Goal: Information Seeking & Learning: Learn about a topic

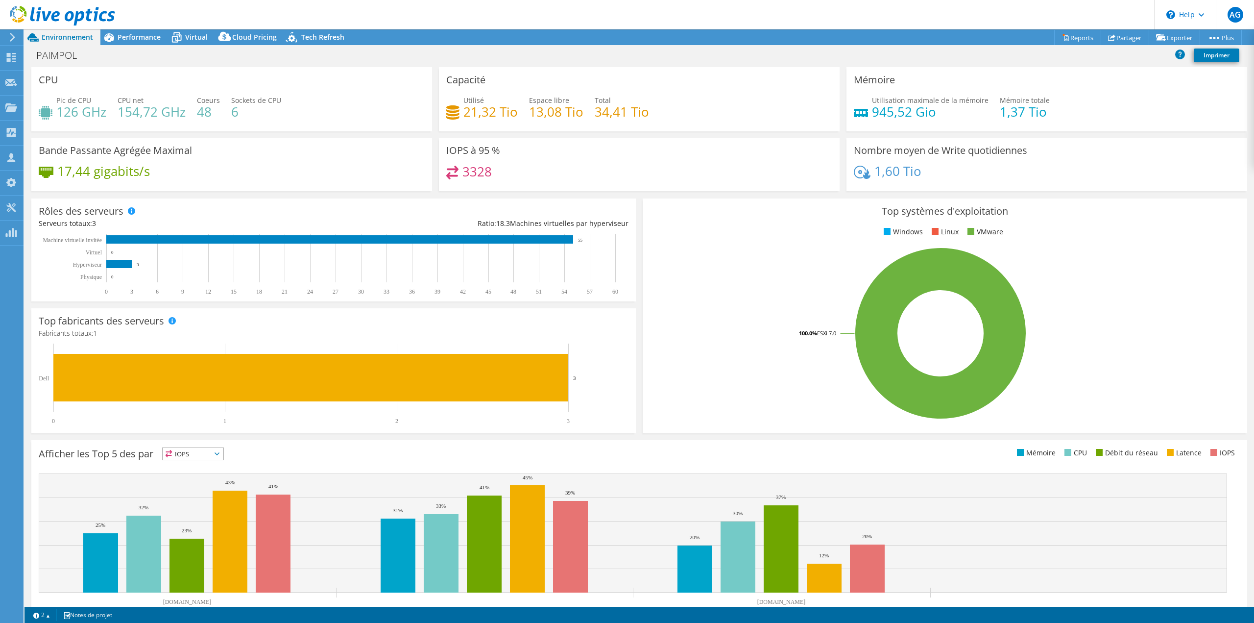
select select "EULondon"
select select "EUR"
click at [10, 107] on use at bounding box center [11, 107] width 12 height 8
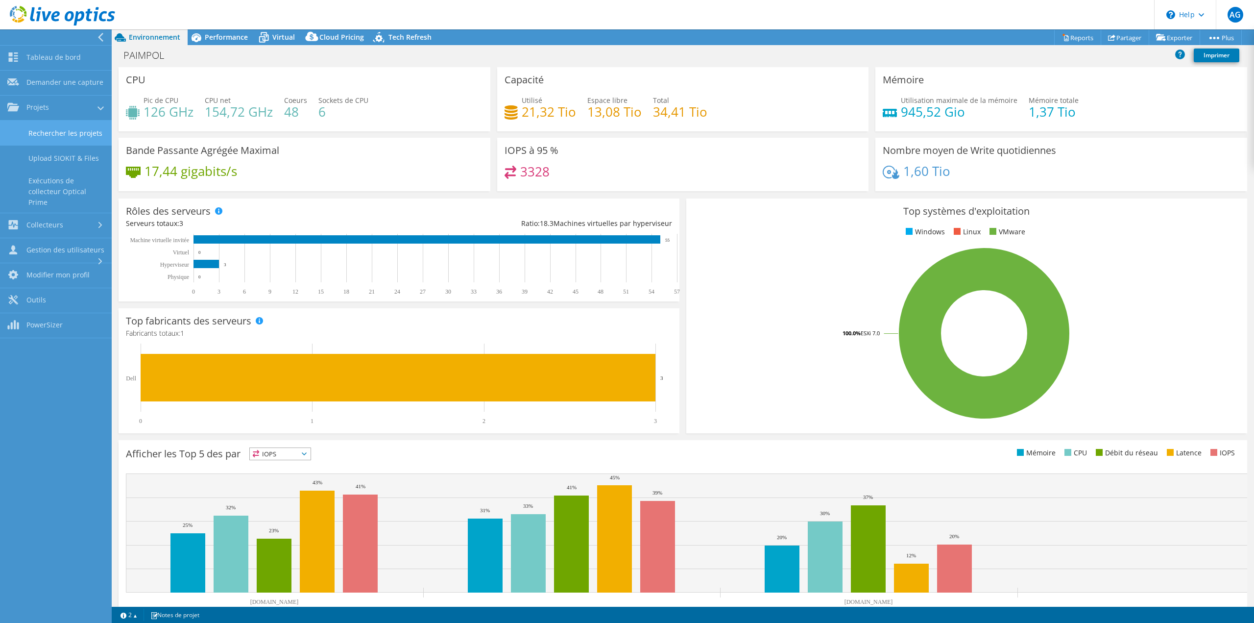
click at [82, 131] on link "Rechercher les projets" at bounding box center [56, 133] width 112 height 25
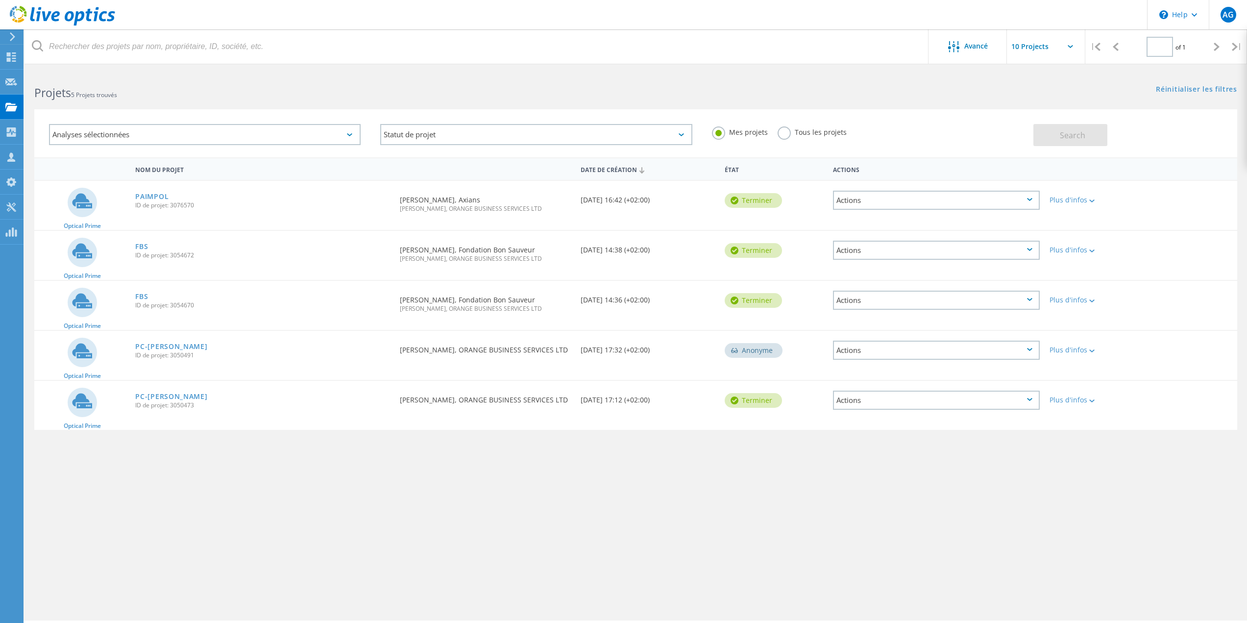
type input "1"
click at [154, 195] on link "PAIMPOL" at bounding box center [151, 196] width 33 height 7
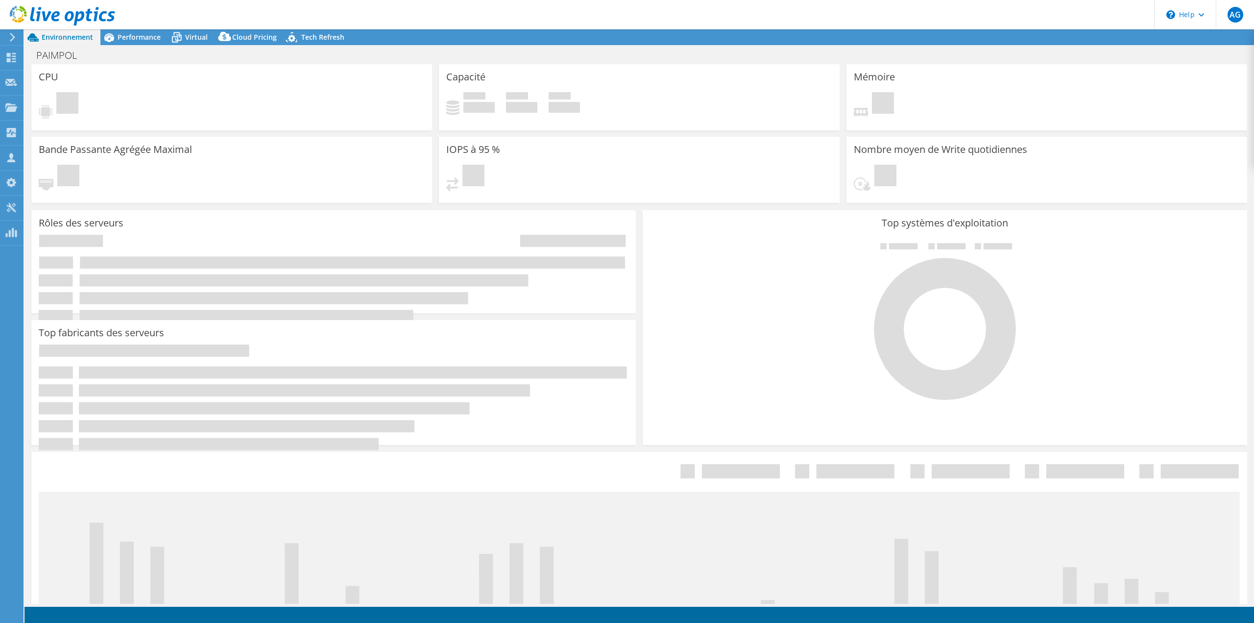
select select "EULondon"
select select "EUR"
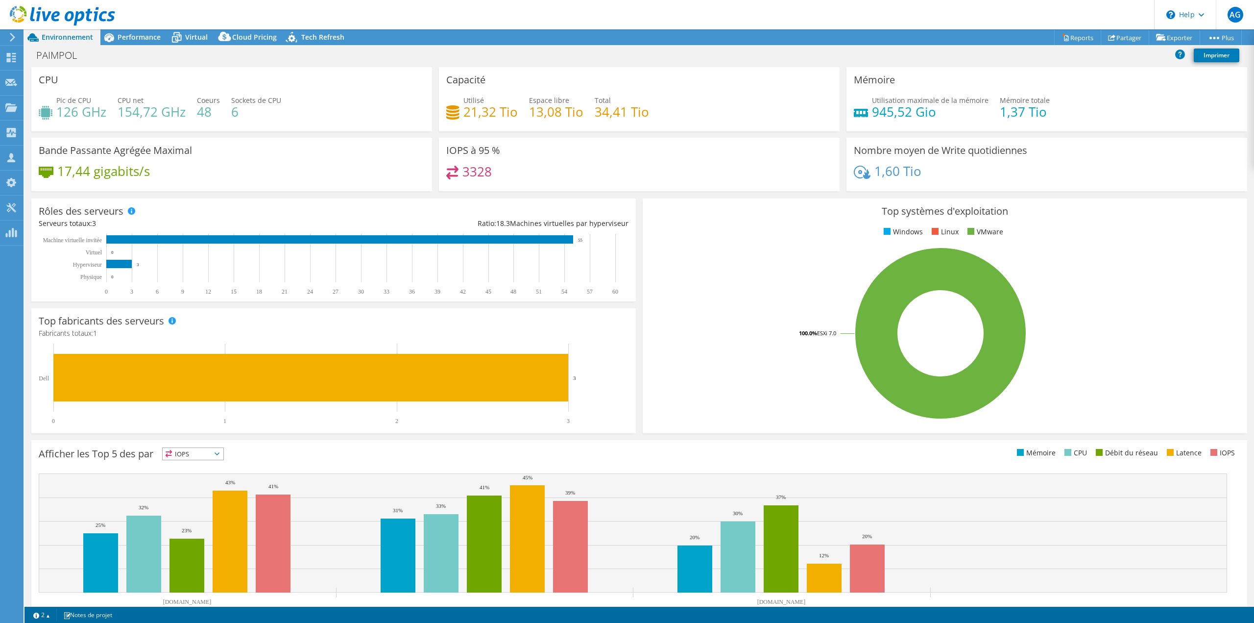
click at [153, 38] on span "Performance" at bounding box center [139, 36] width 43 height 9
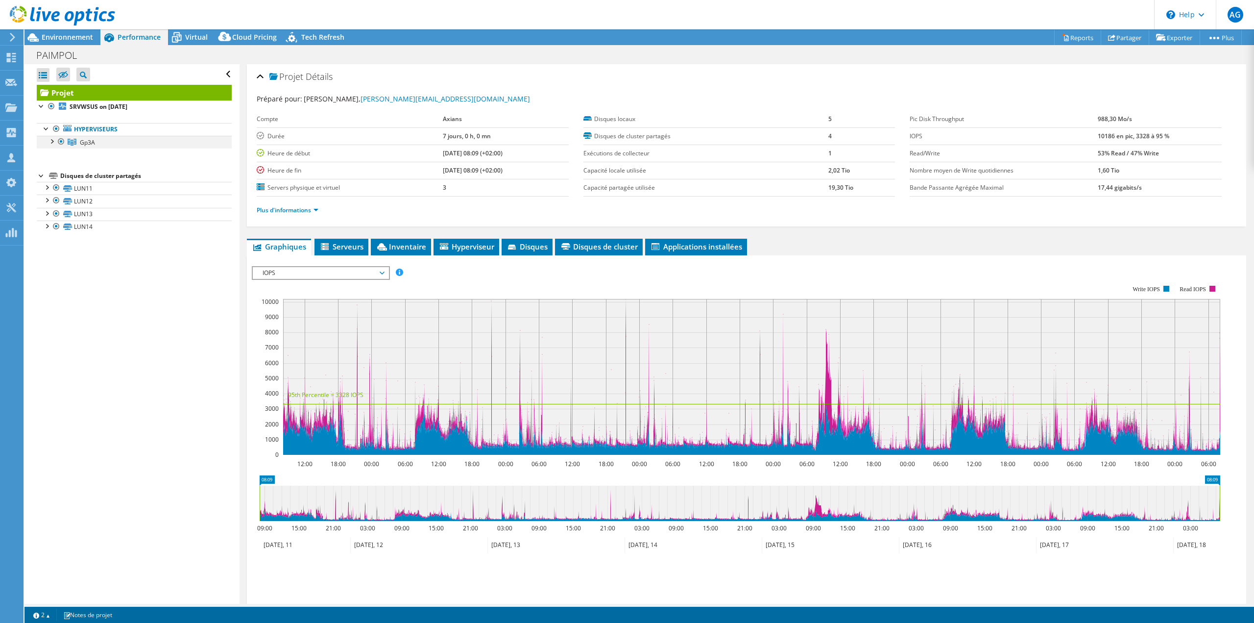
click at [56, 144] on div at bounding box center [52, 141] width 10 height 10
click at [118, 154] on link "[DOMAIN_NAME]" at bounding box center [134, 154] width 195 height 13
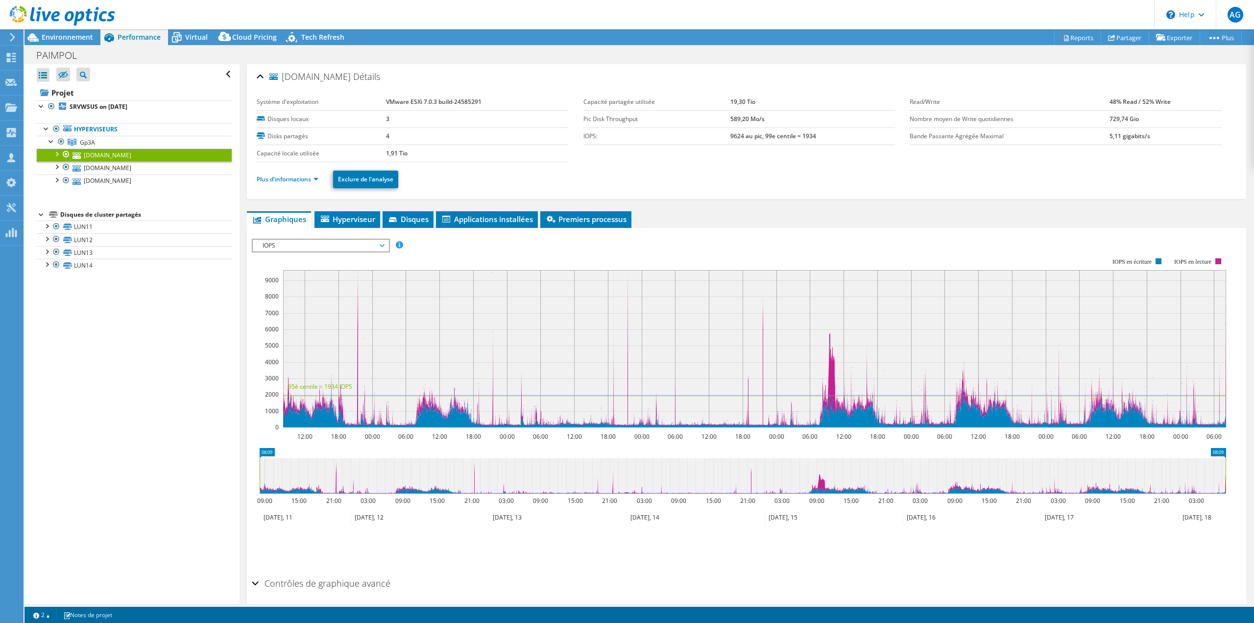
click at [132, 333] on div "Ouvrir tout Fermer tout Masquer les nœuds exclus Filtre de l'arborescence des p…" at bounding box center [131, 333] width 215 height 539
click at [284, 179] on link "Plus d'informations" at bounding box center [288, 179] width 62 height 8
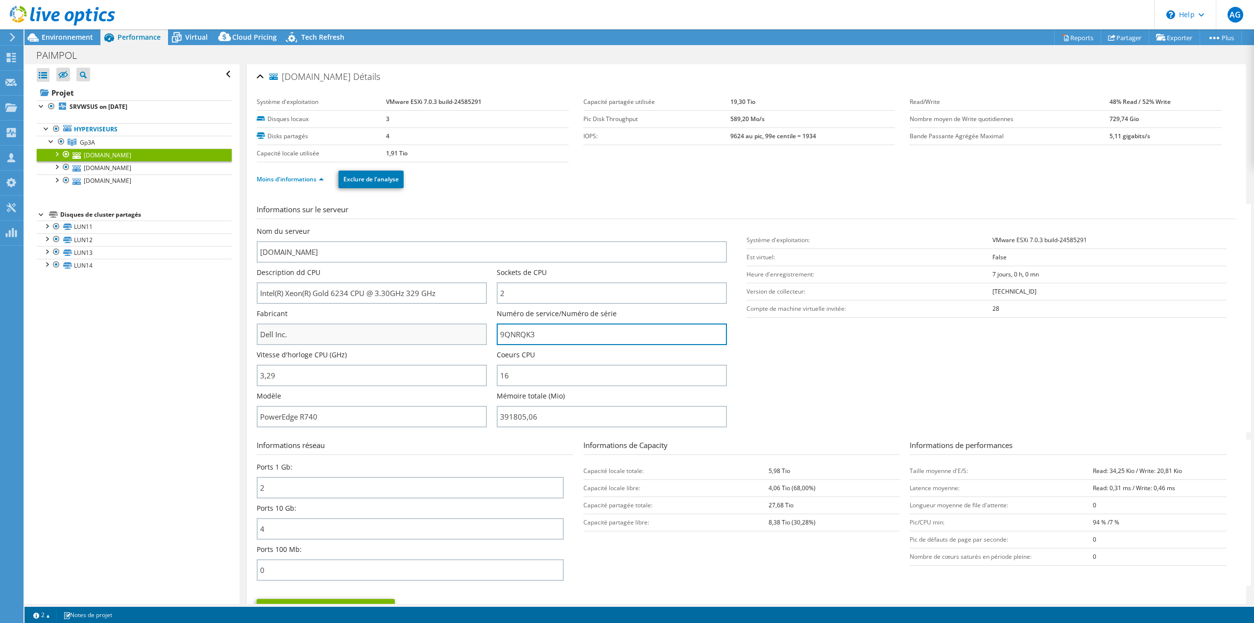
drag, startPoint x: 537, startPoint y: 331, endPoint x: 480, endPoint y: 331, distance: 56.3
click at [480, 226] on div "Nom du serveur [DOMAIN_NAME] Description dd CPU Intel(R) Xeon(R) Gold 6234 CPU …" at bounding box center [497, 226] width 480 height 0
click at [47, 227] on div at bounding box center [47, 225] width 10 height 10
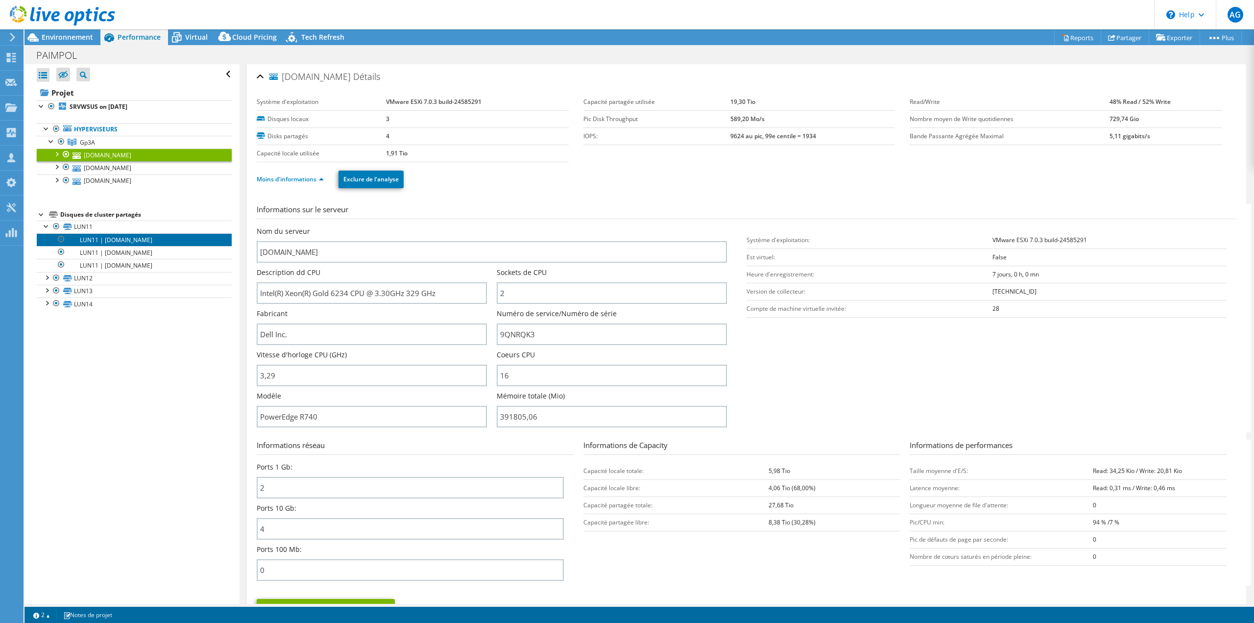
click at [126, 238] on link "LUN11 | [DOMAIN_NAME]" at bounding box center [134, 239] width 195 height 13
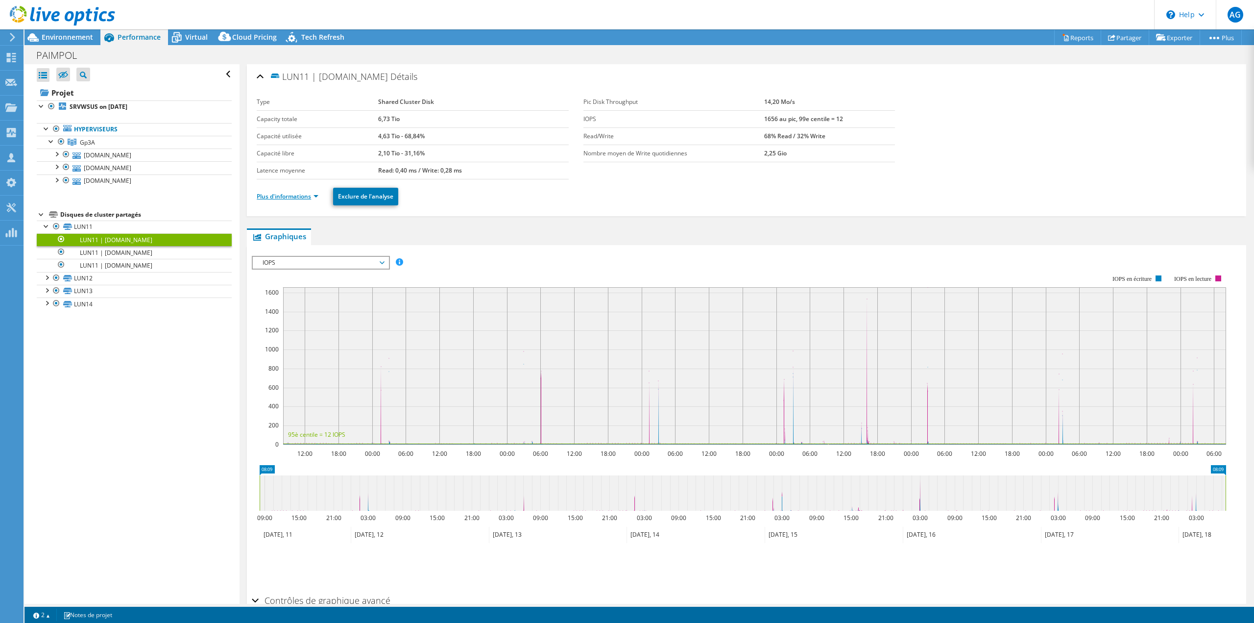
click at [277, 197] on link "Plus d'informations" at bounding box center [288, 196] width 62 height 8
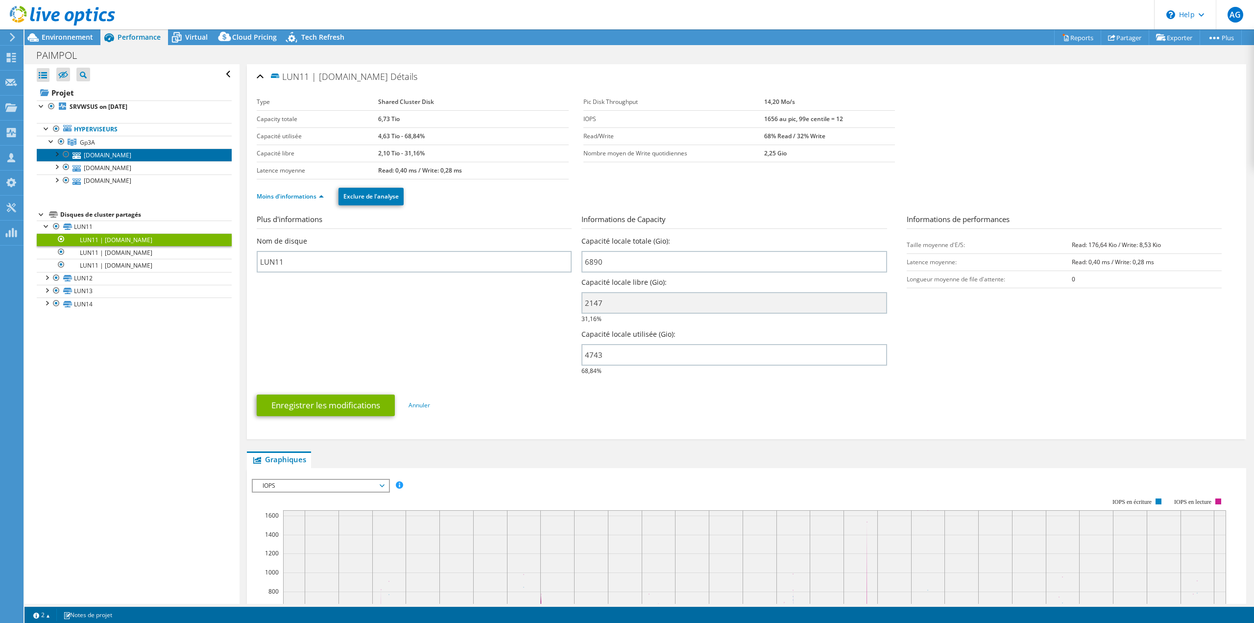
click at [94, 155] on link "[DOMAIN_NAME]" at bounding box center [134, 154] width 195 height 13
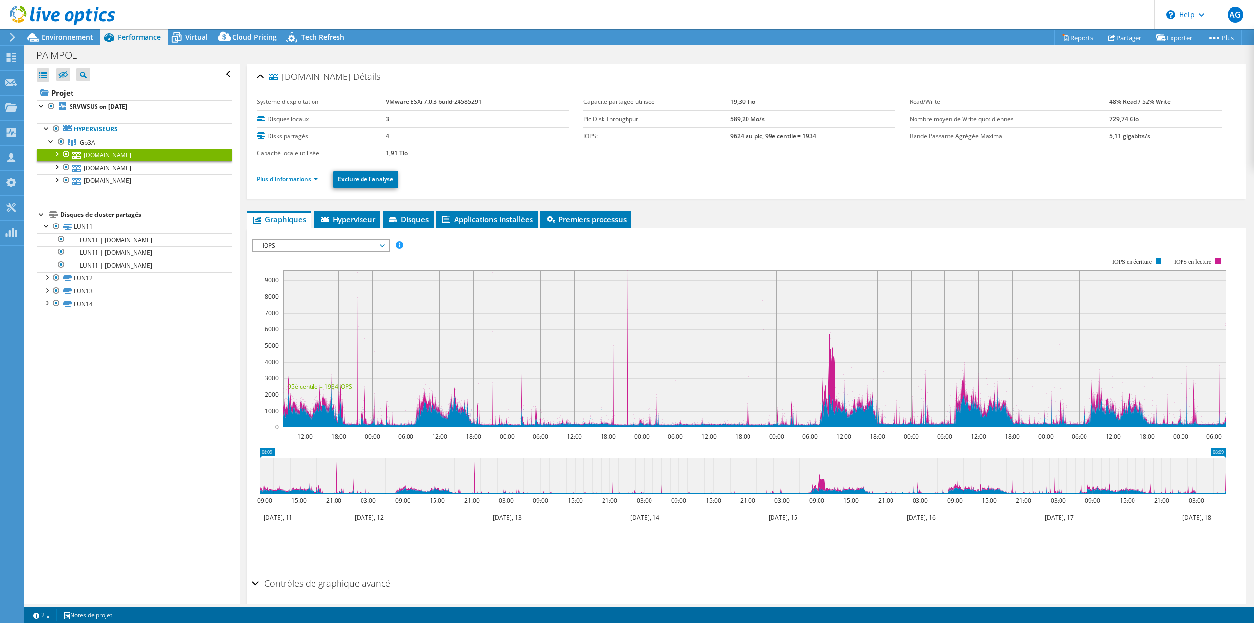
click at [286, 180] on link "Plus d'informations" at bounding box center [288, 179] width 62 height 8
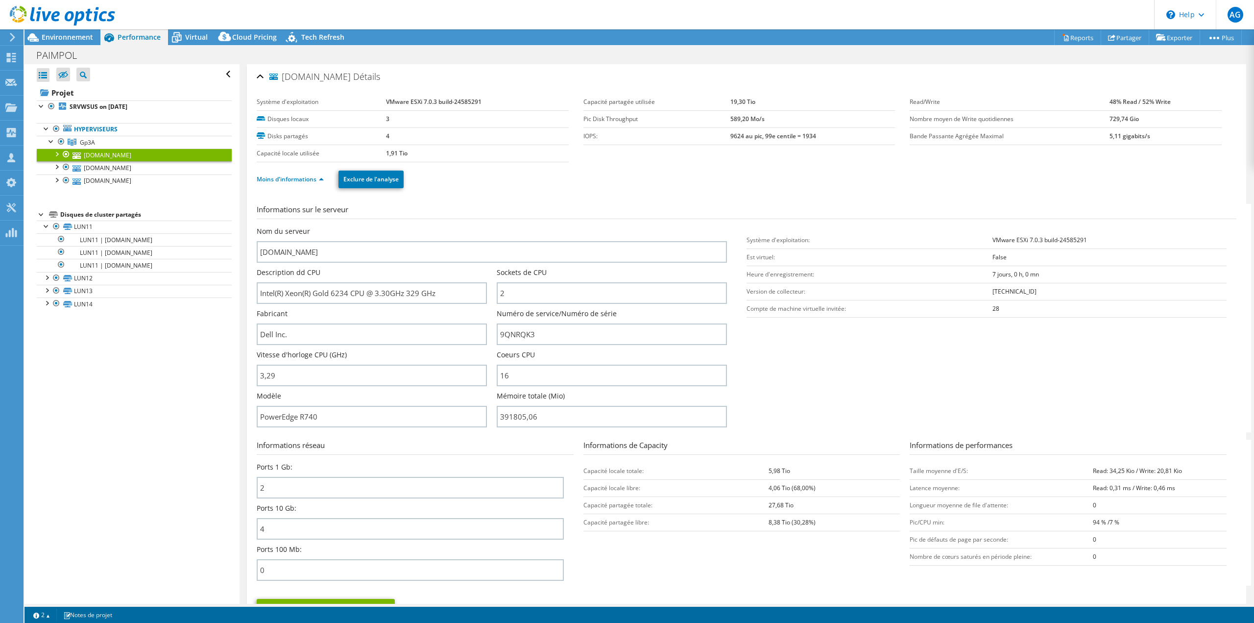
click at [738, 141] on td "9624 au pic, 99e centile = 1934" at bounding box center [813, 135] width 165 height 17
drag, startPoint x: 816, startPoint y: 135, endPoint x: 677, endPoint y: 129, distance: 138.8
click at [677, 129] on tr "IOPS: 9624 au pic, 99e centile = 1934" at bounding box center [740, 135] width 312 height 17
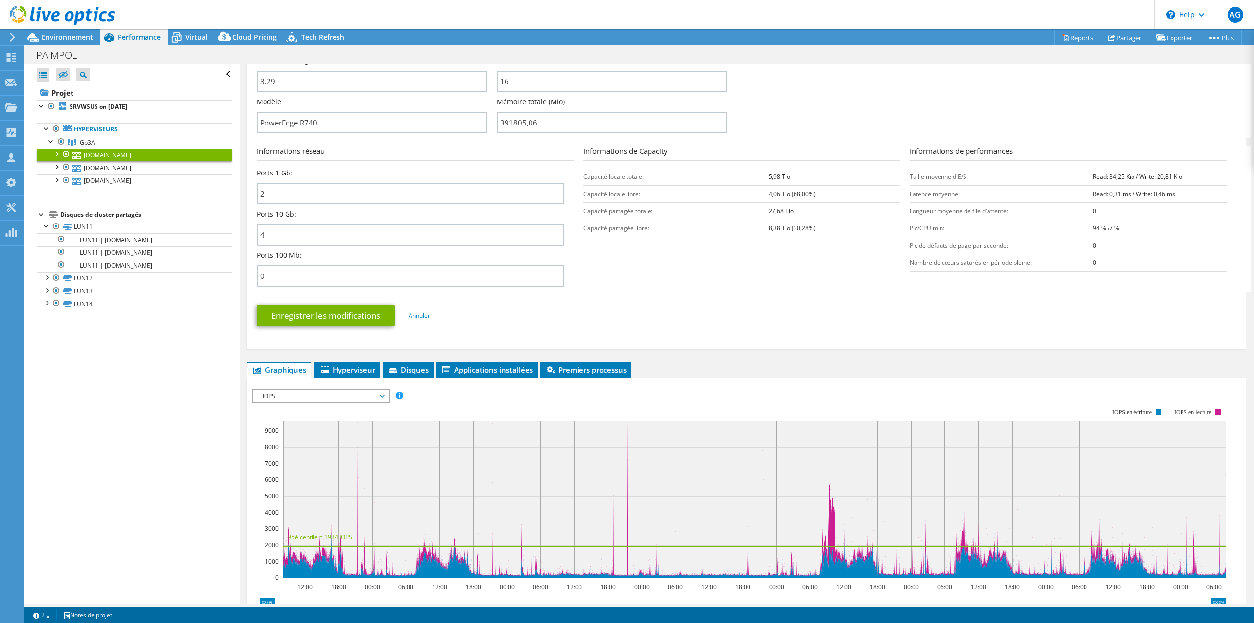
scroll to position [482, 0]
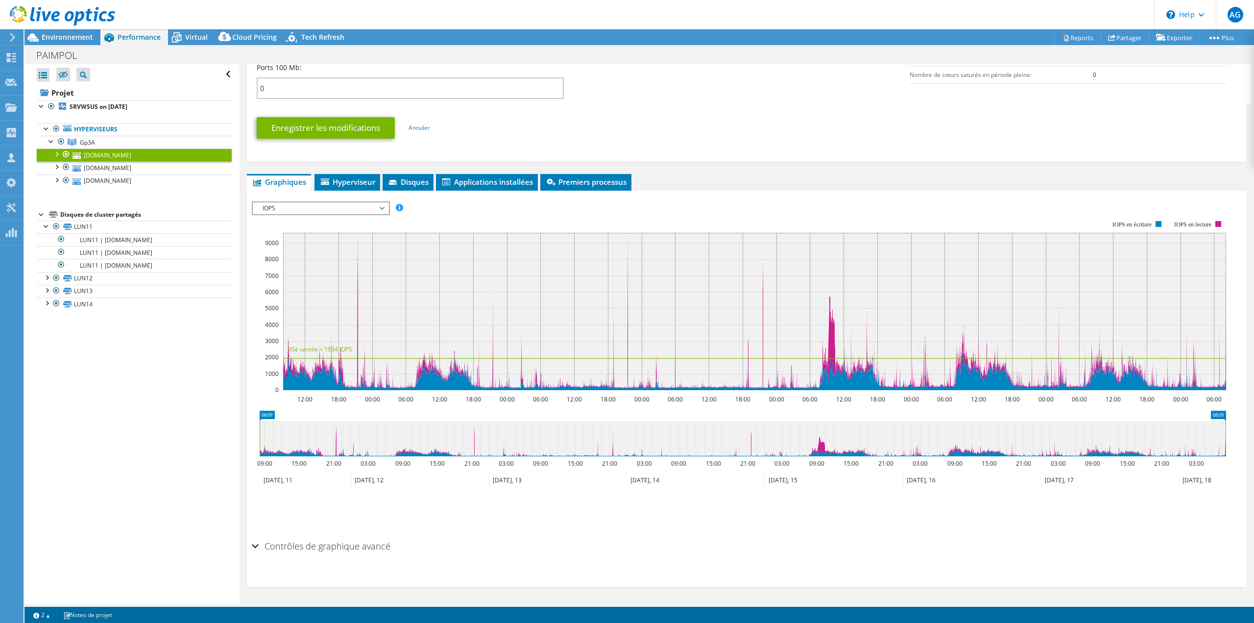
click at [464, 124] on ul "Enregistrer les modifications Annuler" at bounding box center [747, 127] width 980 height 24
